Goal: Task Accomplishment & Management: Manage account settings

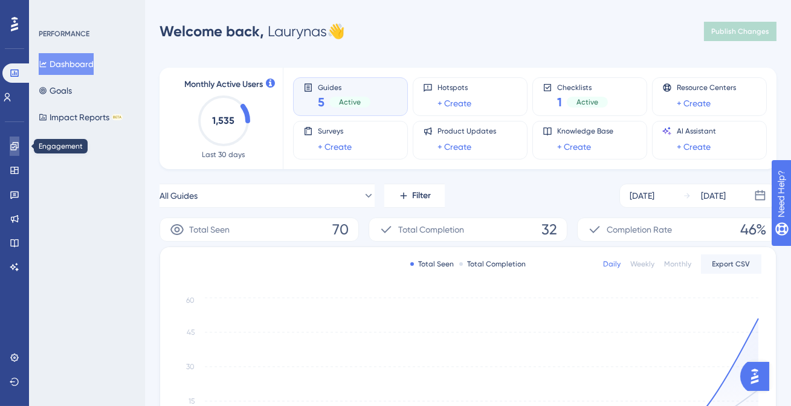
click at [14, 152] on link at bounding box center [15, 146] width 10 height 19
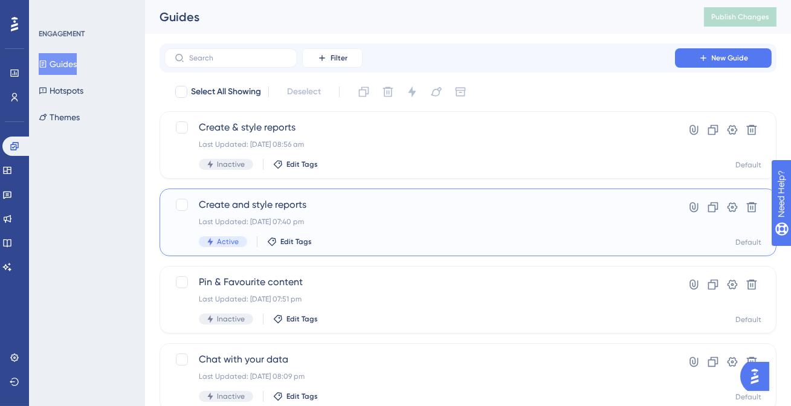
click at [239, 204] on span "Create and style reports" at bounding box center [420, 205] width 442 height 15
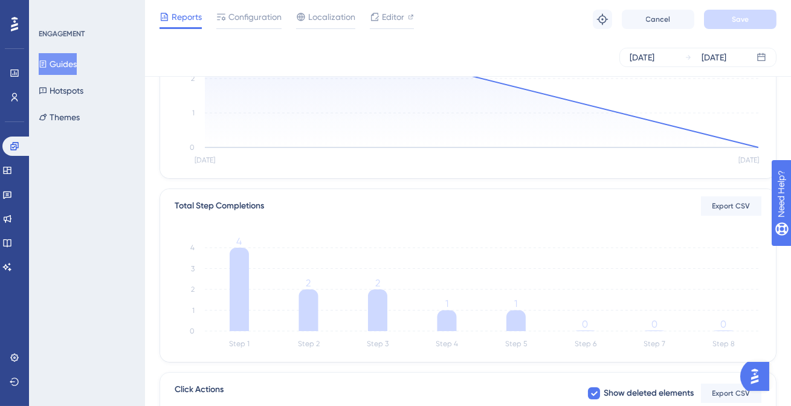
scroll to position [138, 0]
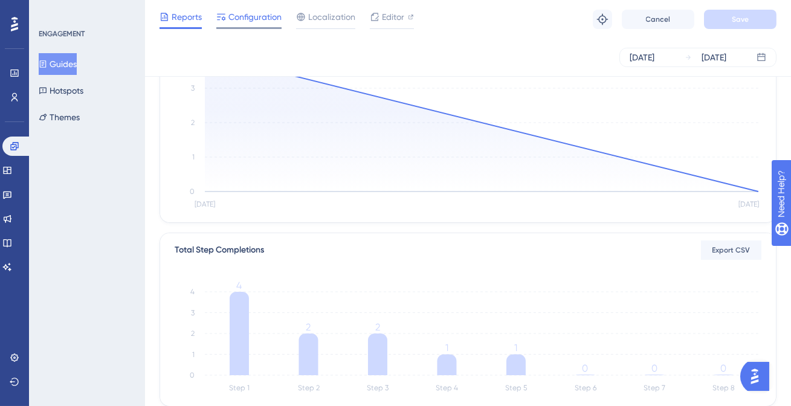
click at [262, 21] on span "Configuration" at bounding box center [254, 17] width 53 height 15
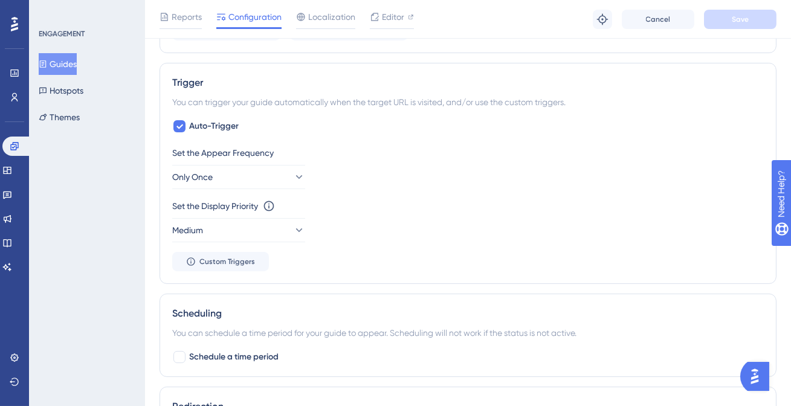
scroll to position [610, 0]
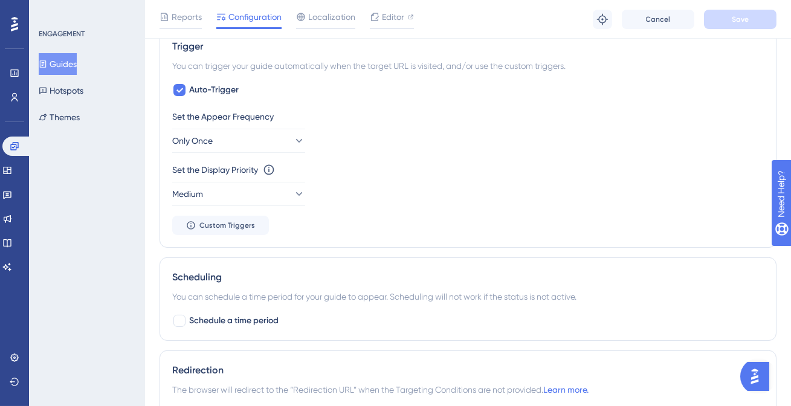
click at [71, 66] on button "Guides" at bounding box center [58, 64] width 38 height 22
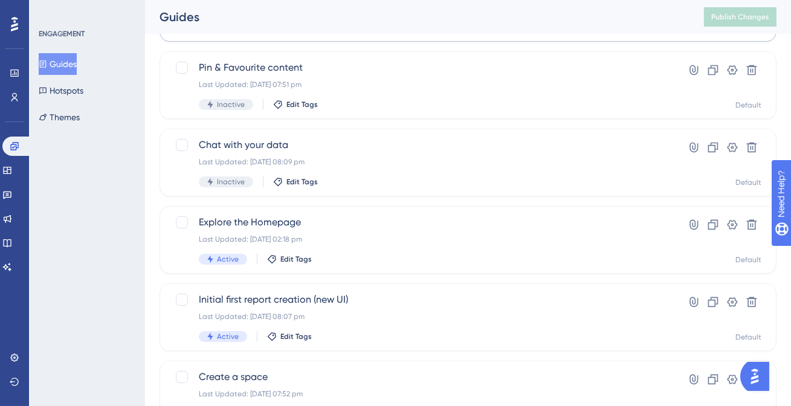
scroll to position [256, 0]
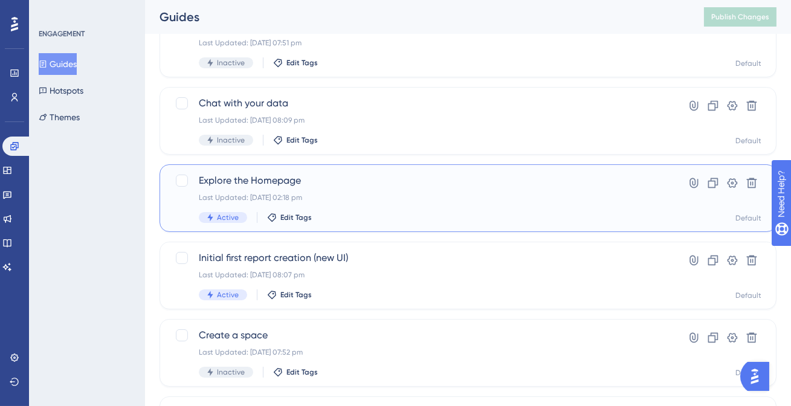
click at [262, 183] on span "Explore the Homepage" at bounding box center [420, 180] width 442 height 15
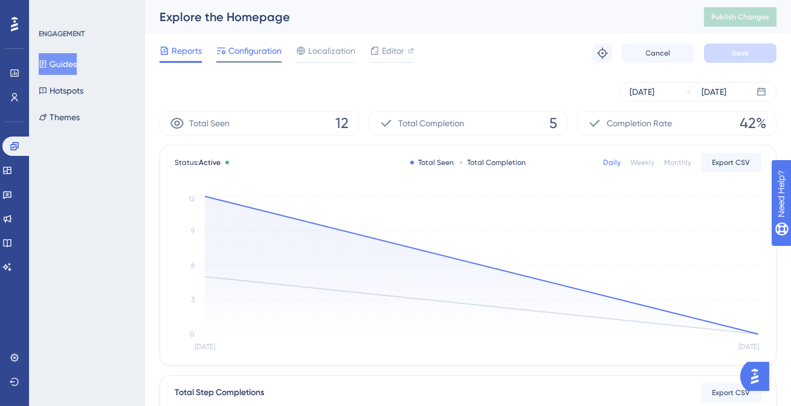
click at [259, 54] on span "Configuration" at bounding box center [254, 51] width 53 height 15
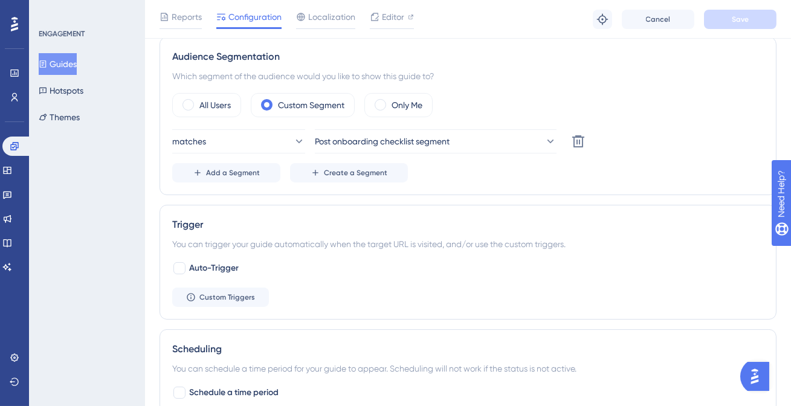
scroll to position [454, 0]
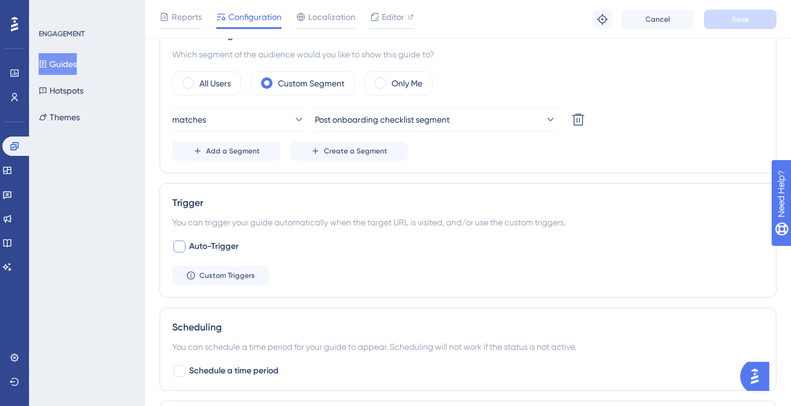
click at [210, 248] on span "Auto-Trigger" at bounding box center [214, 246] width 50 height 15
checkbox input "true"
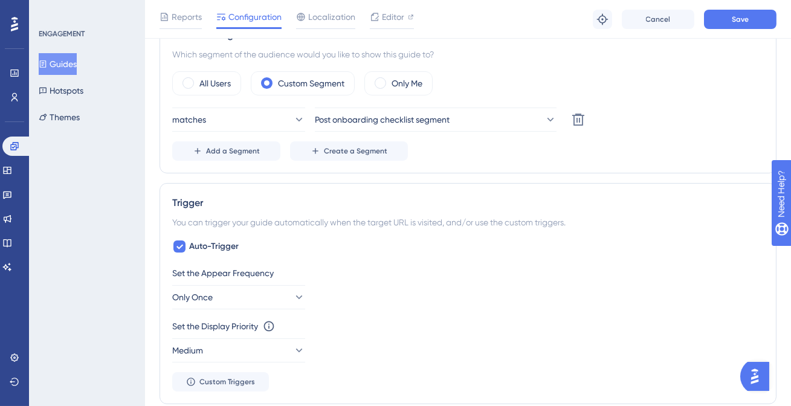
scroll to position [498, 0]
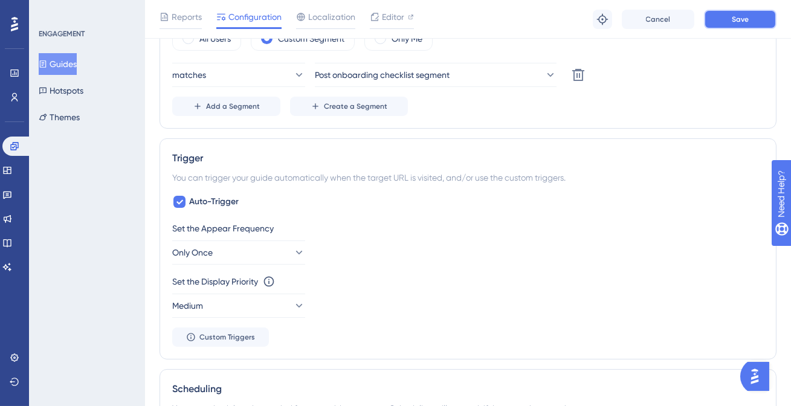
click at [725, 20] on button "Save" at bounding box center [740, 19] width 73 height 19
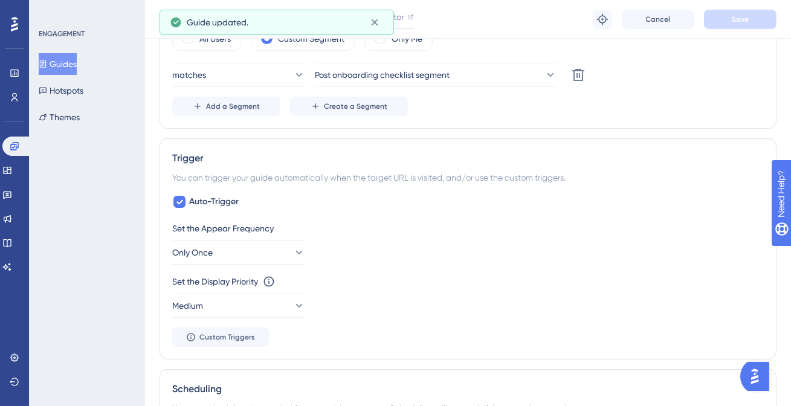
click at [61, 69] on button "Guides" at bounding box center [58, 64] width 38 height 22
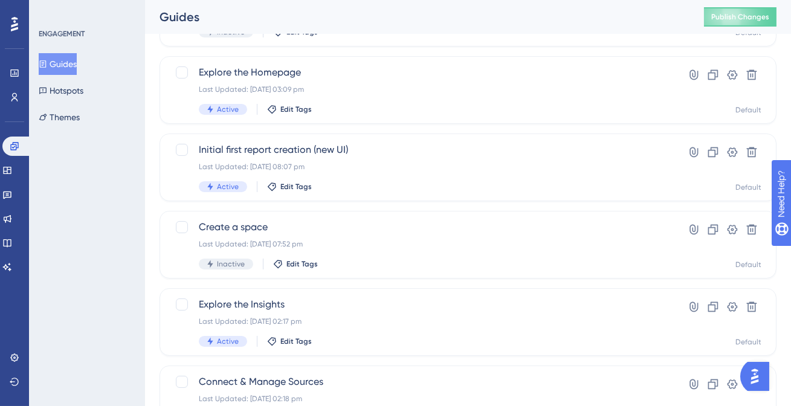
scroll to position [426, 0]
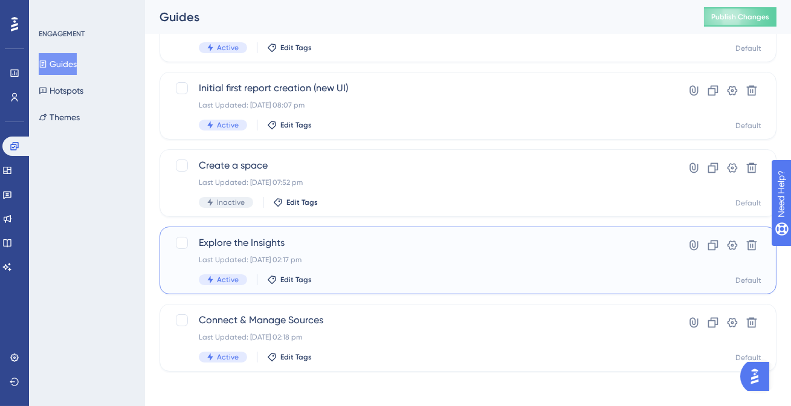
click at [266, 248] on span "Explore the Insights" at bounding box center [420, 243] width 442 height 15
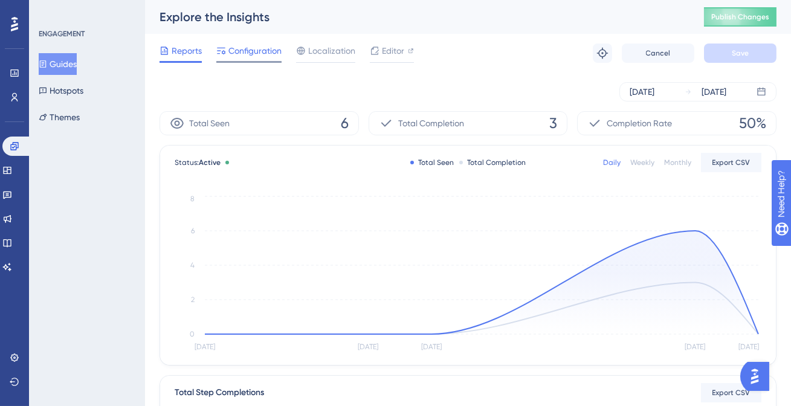
click at [277, 59] on div "Configuration" at bounding box center [248, 53] width 65 height 19
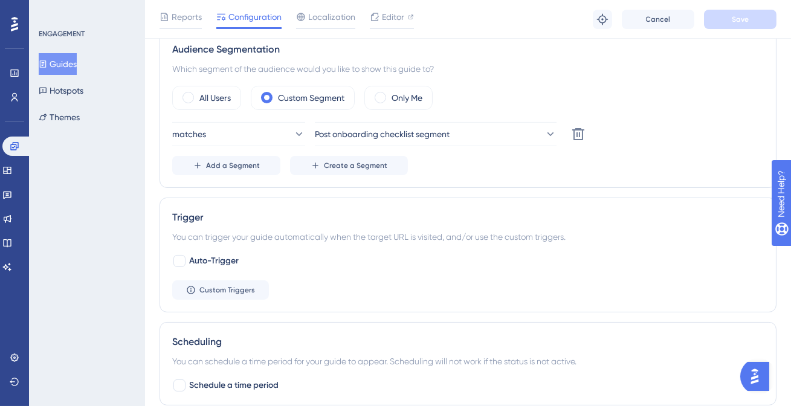
scroll to position [448, 0]
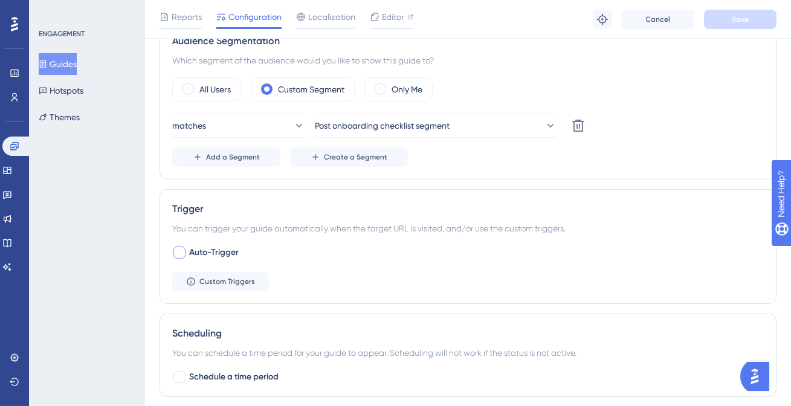
click at [233, 247] on span "Auto-Trigger" at bounding box center [214, 252] width 50 height 15
checkbox input "true"
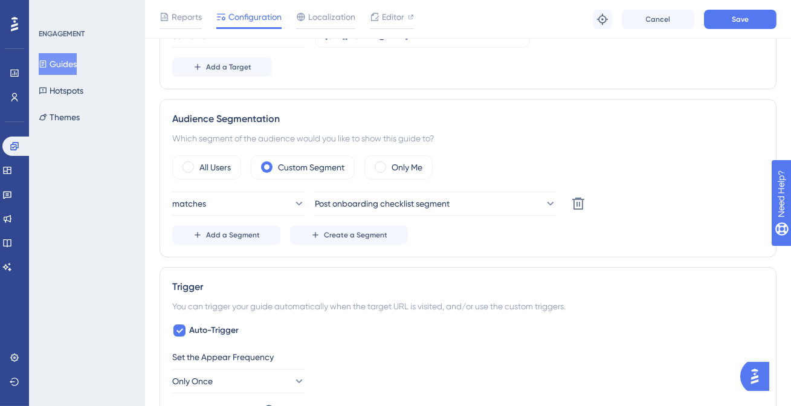
scroll to position [477, 0]
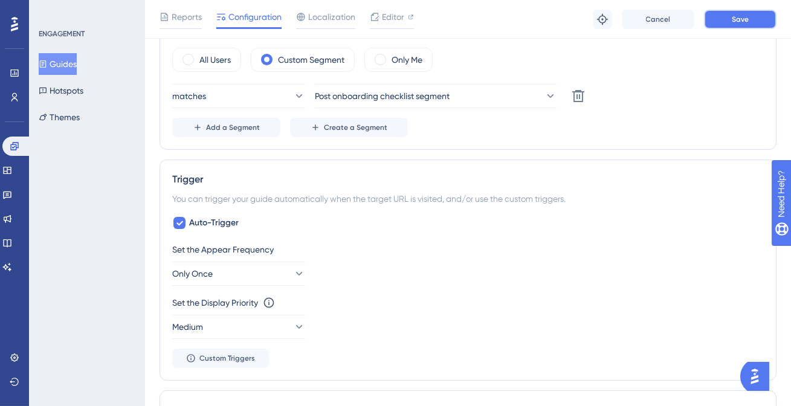
click at [718, 19] on button "Save" at bounding box center [740, 19] width 73 height 19
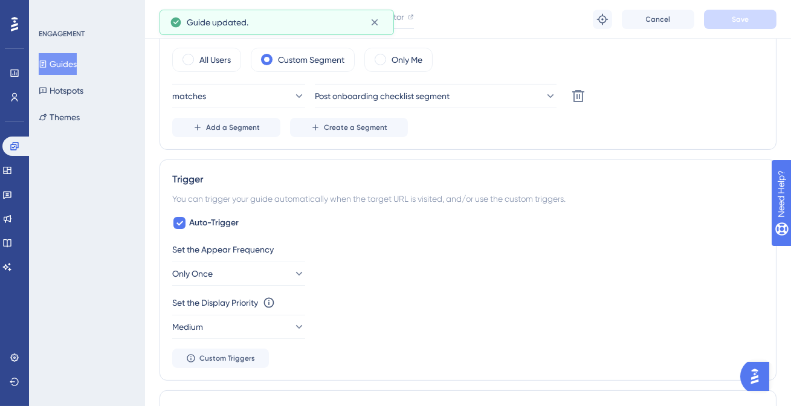
click at [72, 64] on button "Guides" at bounding box center [58, 64] width 38 height 22
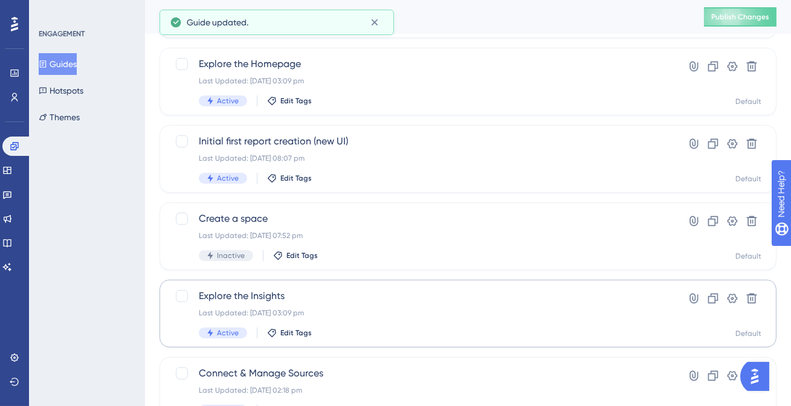
scroll to position [430, 0]
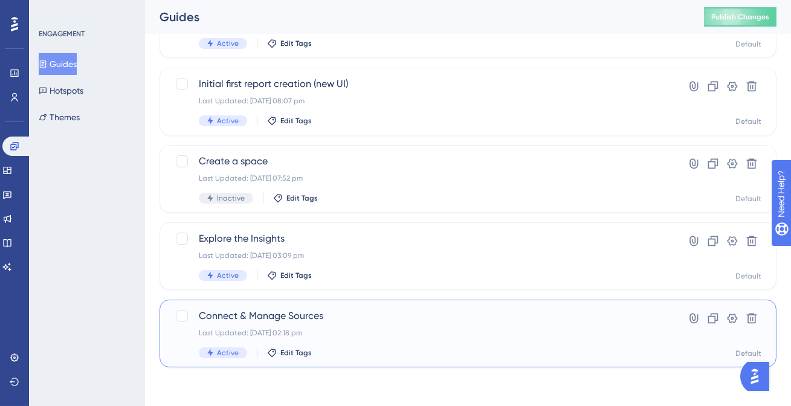
click at [325, 320] on span "Connect & Manage Sources" at bounding box center [420, 316] width 442 height 15
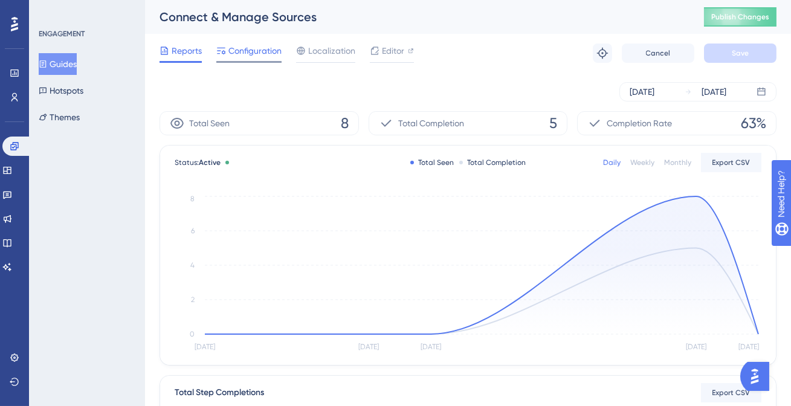
click at [257, 56] on span "Configuration" at bounding box center [254, 51] width 53 height 15
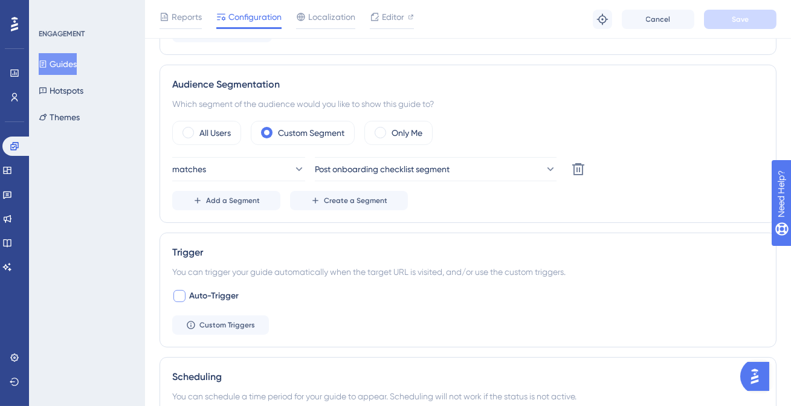
click at [225, 299] on span "Auto-Trigger" at bounding box center [214, 296] width 50 height 15
checkbox input "true"
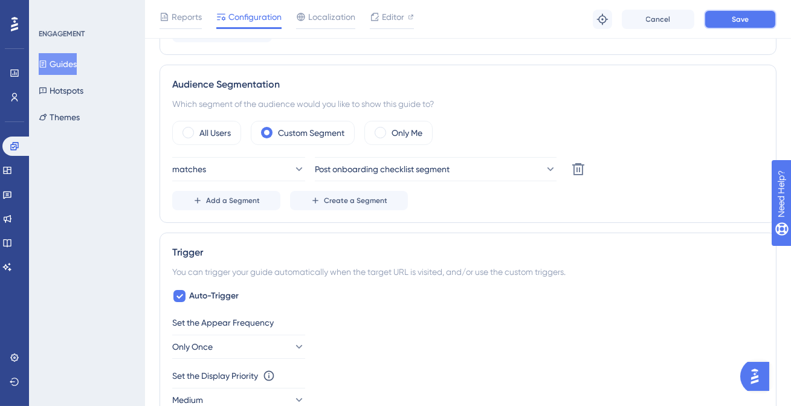
click at [721, 27] on button "Save" at bounding box center [740, 19] width 73 height 19
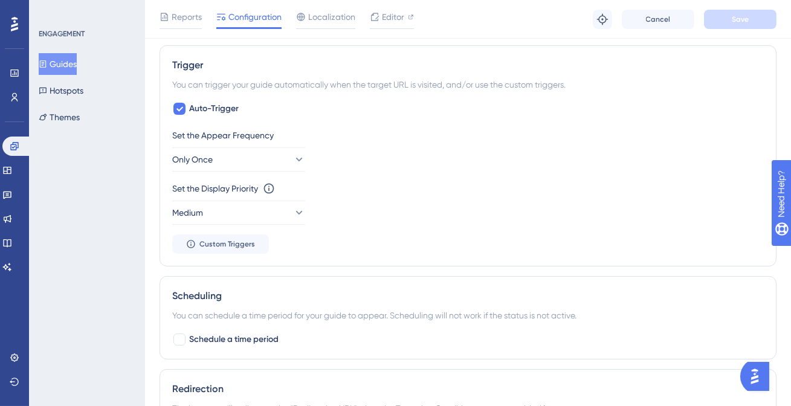
scroll to position [363, 0]
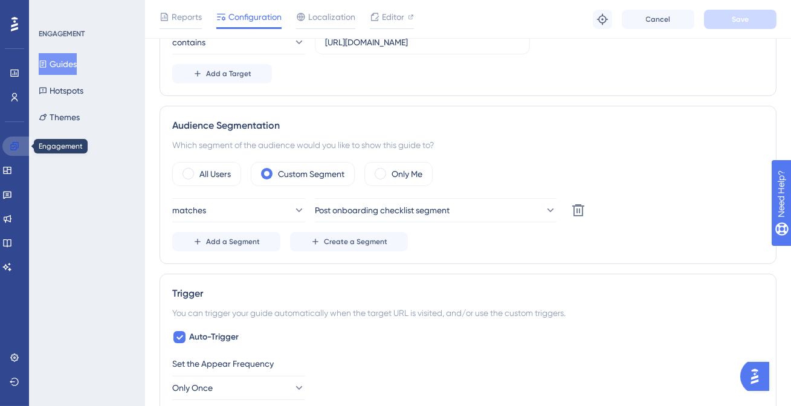
click at [17, 148] on icon at bounding box center [15, 146] width 10 height 10
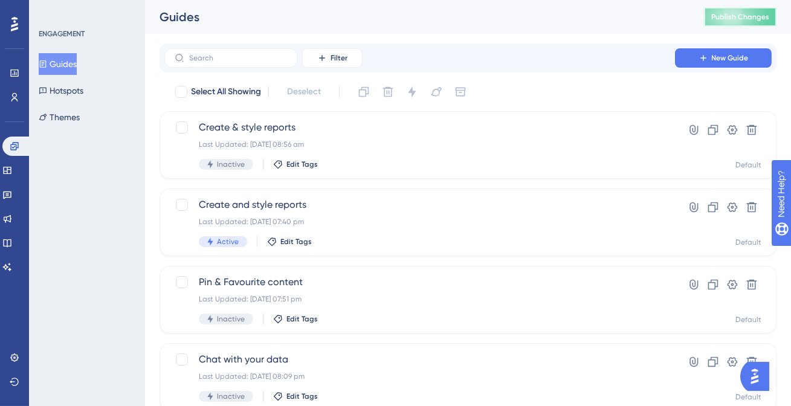
click at [728, 21] on span "Publish Changes" at bounding box center [740, 17] width 58 height 10
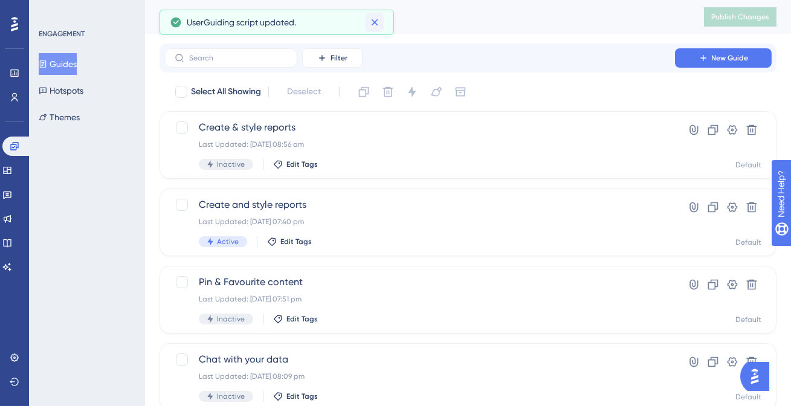
click at [379, 28] on icon at bounding box center [375, 22] width 12 height 12
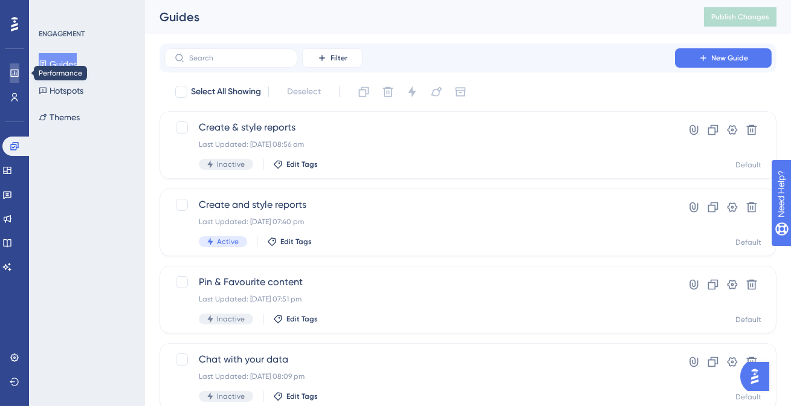
click at [12, 70] on icon at bounding box center [15, 73] width 10 height 10
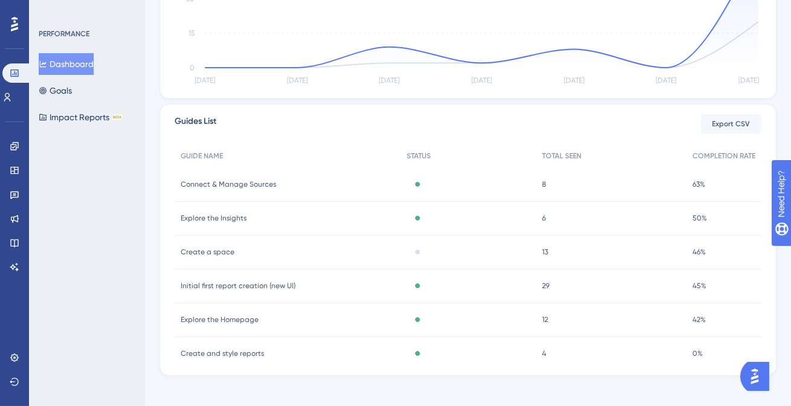
scroll to position [364, 0]
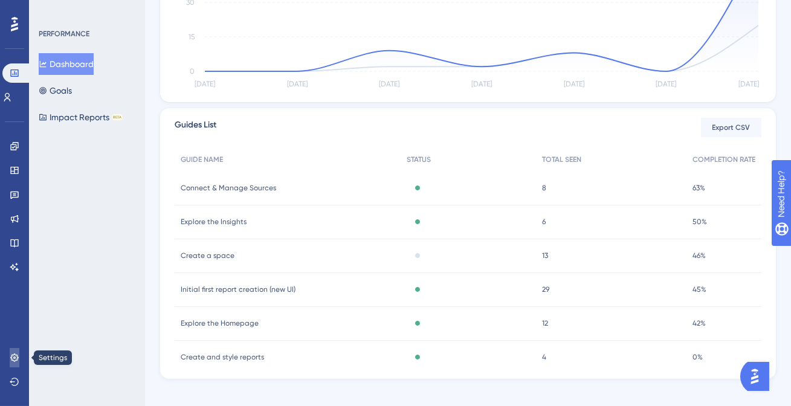
click at [17, 359] on icon at bounding box center [14, 357] width 8 height 8
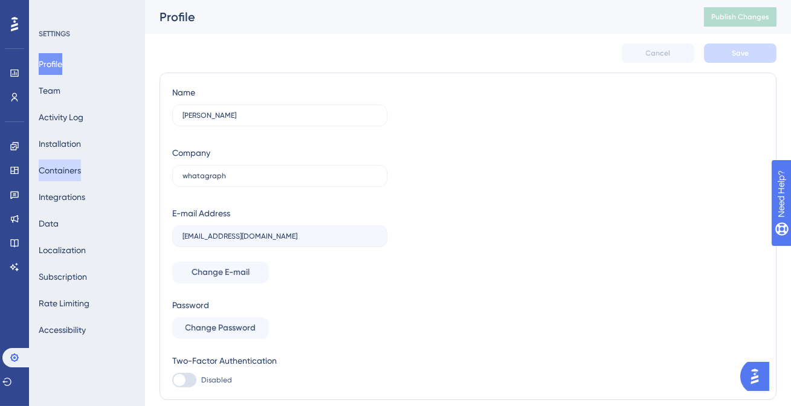
click at [73, 172] on button "Containers" at bounding box center [60, 171] width 42 height 22
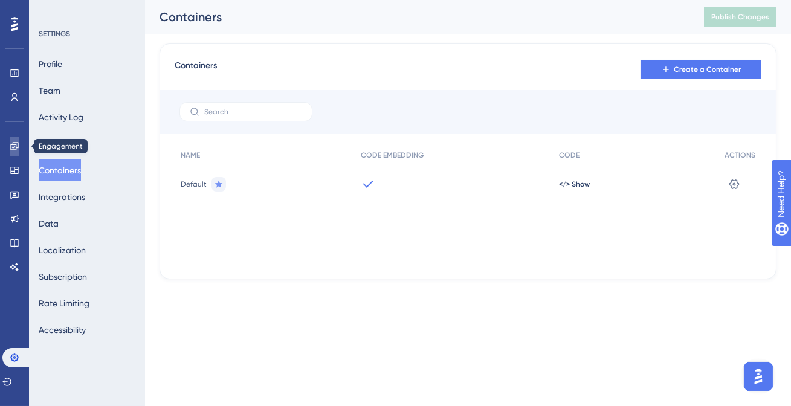
click at [15, 145] on icon at bounding box center [15, 146] width 10 height 10
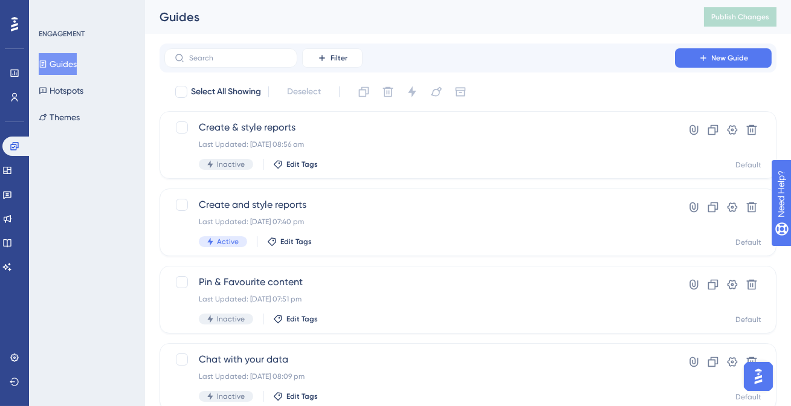
click at [316, 11] on div "Guides" at bounding box center [417, 16] width 514 height 17
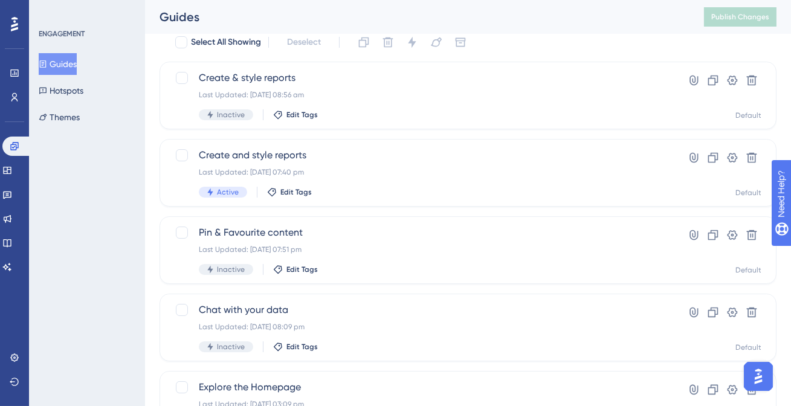
scroll to position [54, 0]
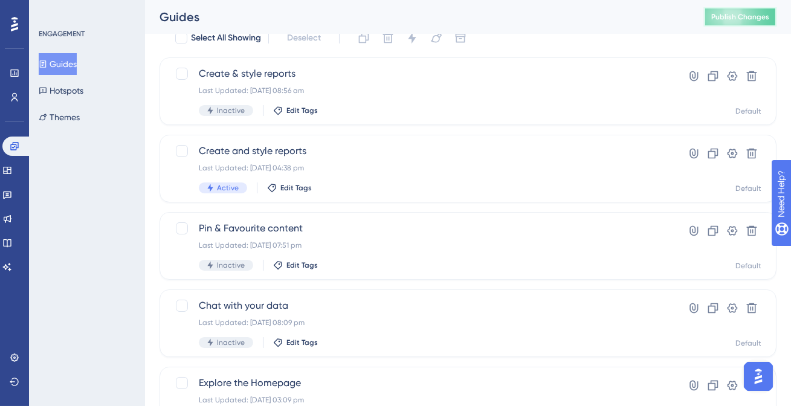
click at [709, 10] on button "Publish Changes" at bounding box center [740, 16] width 73 height 19
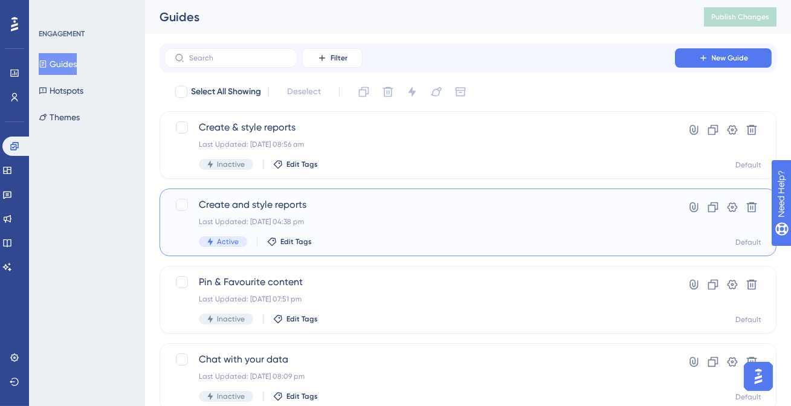
click at [567, 211] on span "Create and style reports" at bounding box center [420, 205] width 442 height 15
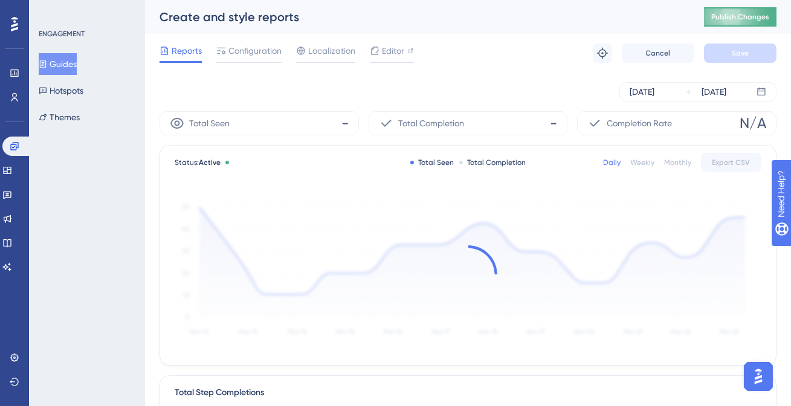
click at [715, 23] on button "Publish Changes" at bounding box center [740, 16] width 73 height 19
